Goal: Information Seeking & Learning: Understand process/instructions

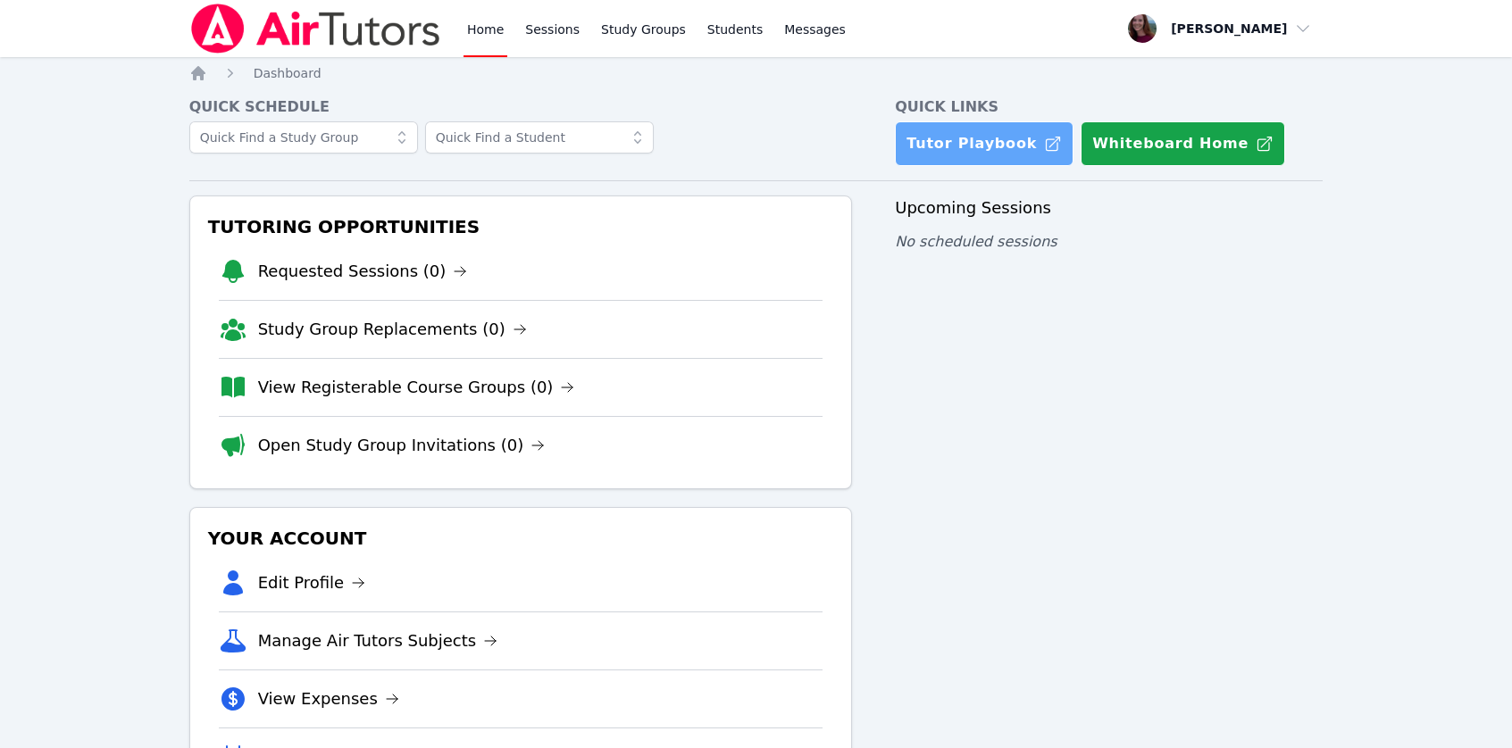
click at [940, 132] on link "Tutor Playbook" at bounding box center [984, 143] width 179 height 45
